Goal: Information Seeking & Learning: Learn about a topic

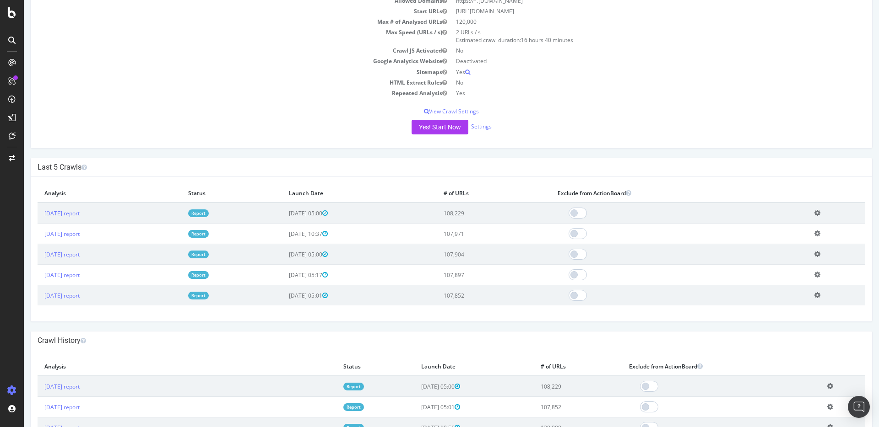
scroll to position [148, 0]
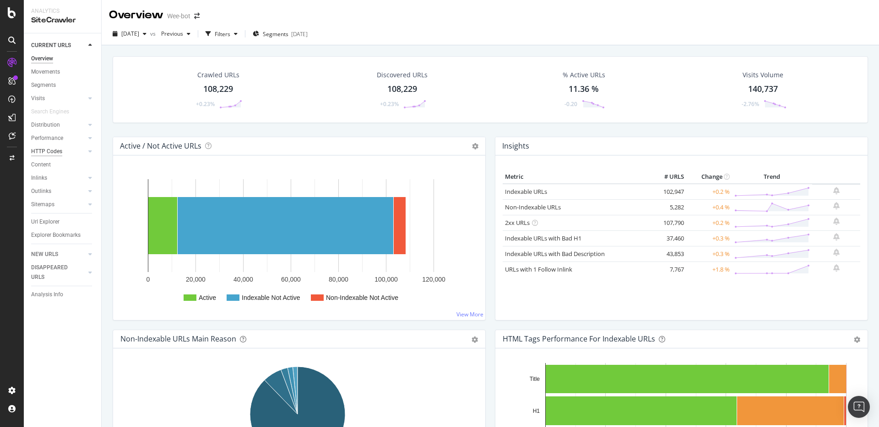
click at [53, 152] on div "HTTP Codes" at bounding box center [46, 152] width 31 height 10
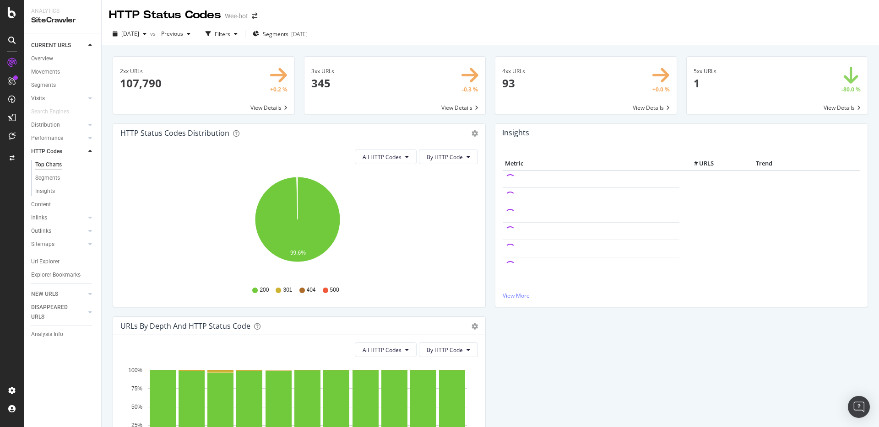
click at [709, 26] on div "[DATE] vs Previous Filters Segments [DATE]" at bounding box center [490, 34] width 777 height 22
click at [36, 61] on div "Overview" at bounding box center [42, 59] width 22 height 10
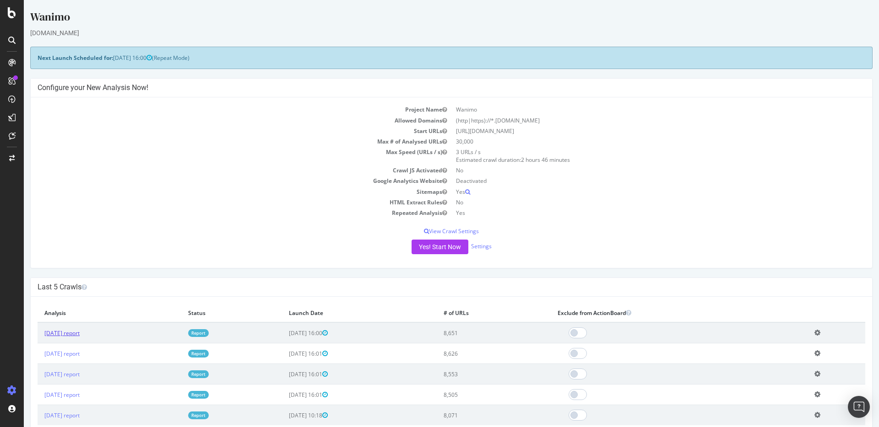
click at [80, 335] on link "2025 Aug. 17th report" at bounding box center [61, 334] width 35 height 8
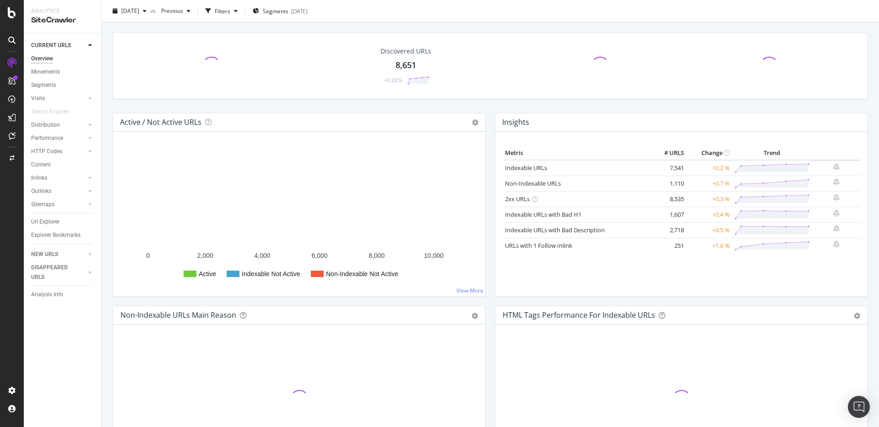
scroll to position [24, 0]
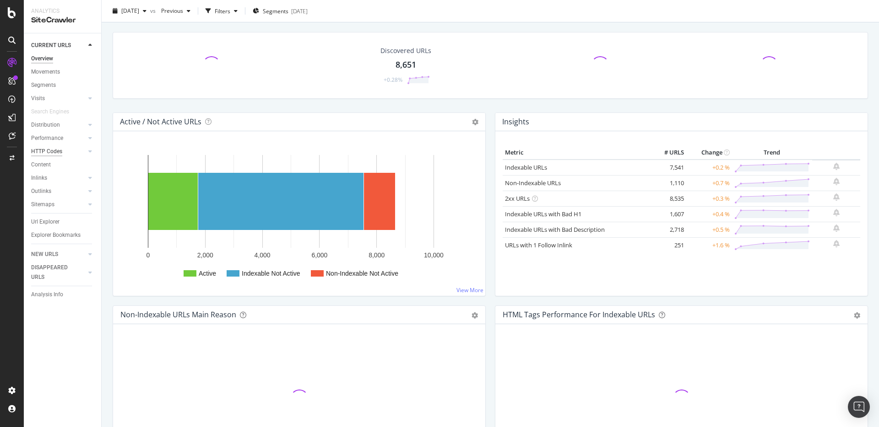
click at [51, 153] on div "HTTP Codes" at bounding box center [46, 152] width 31 height 10
